Goal: Register for event/course

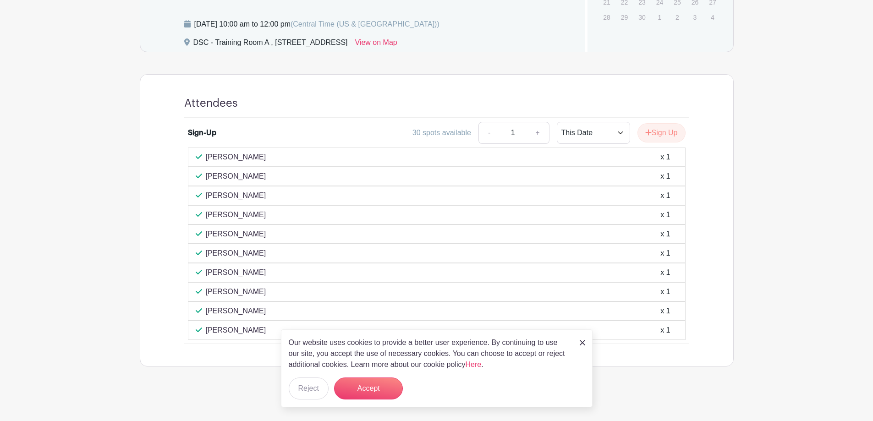
scroll to position [382, 0]
click at [579, 344] on div "Our website uses cookies to provide a better user experience. By continuing to …" at bounding box center [437, 368] width 312 height 78
click at [582, 340] on img at bounding box center [581, 342] width 5 height 5
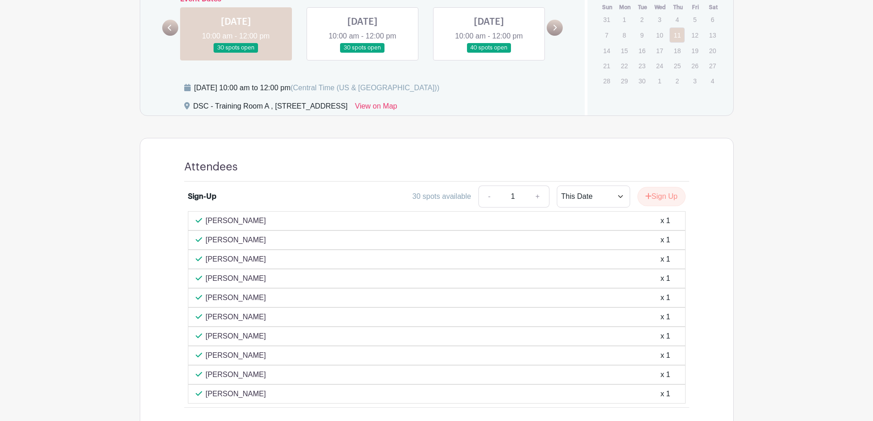
scroll to position [244, 0]
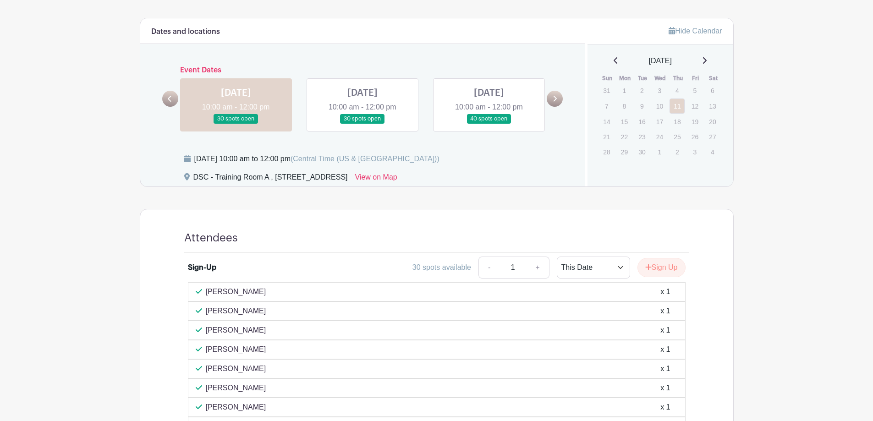
click at [362, 124] on link at bounding box center [362, 124] width 0 height 0
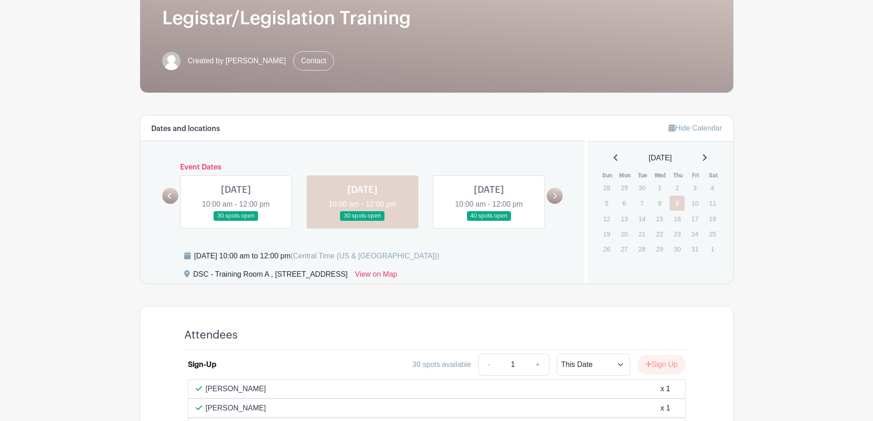
scroll to position [144, 0]
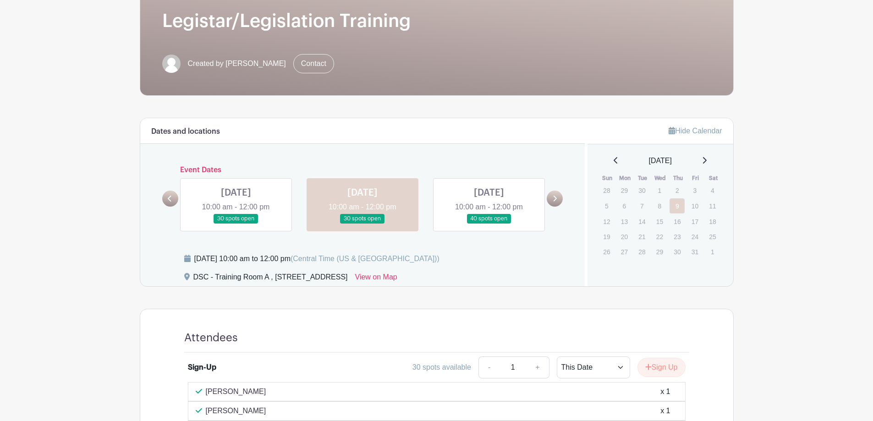
click at [489, 224] on link at bounding box center [489, 224] width 0 height 0
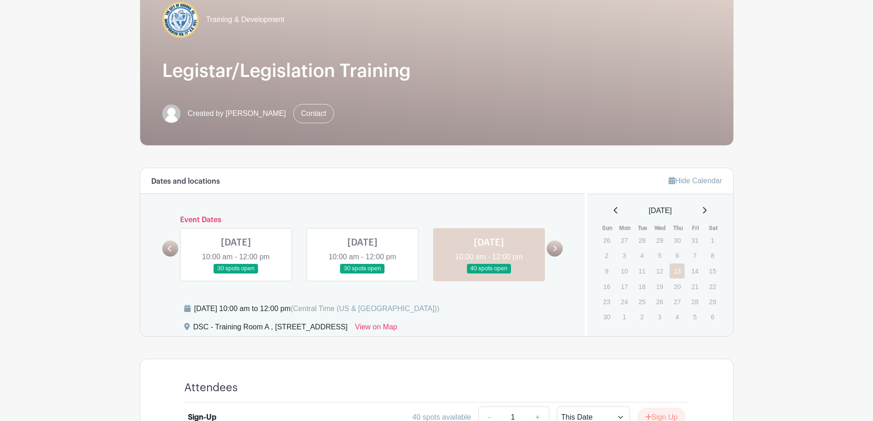
scroll to position [6, 0]
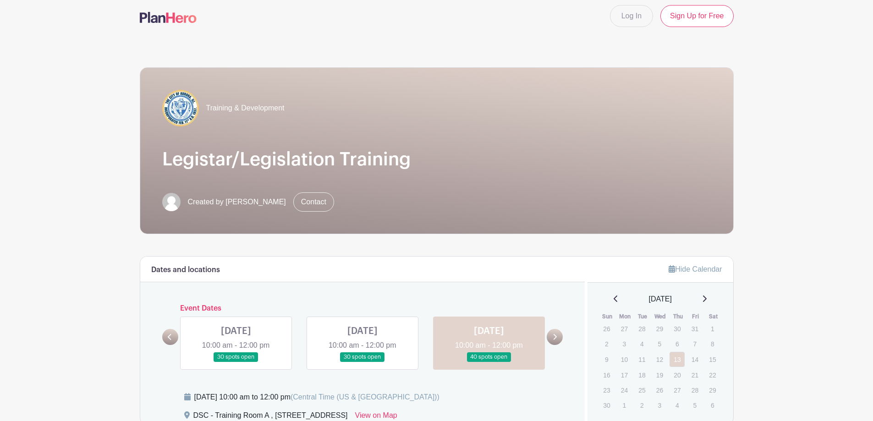
click at [236, 362] on link at bounding box center [236, 362] width 0 height 0
